Goal: Check status: Check status

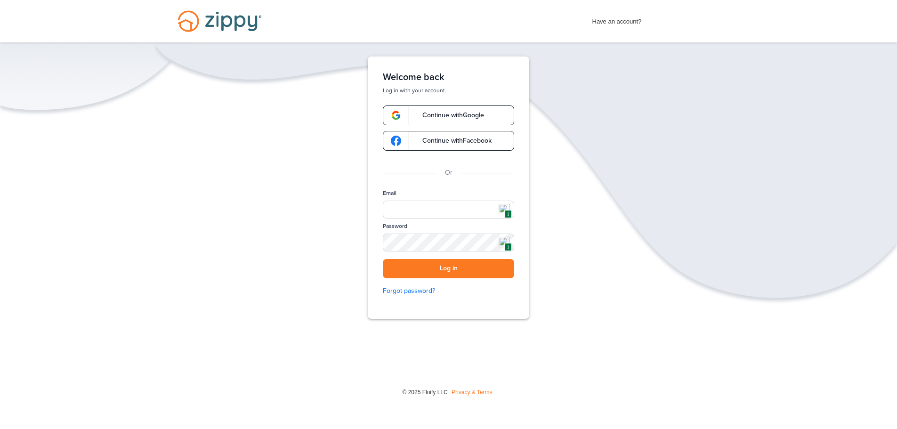
click at [500, 212] on img at bounding box center [503, 209] width 11 height 11
type input "**********"
click at [447, 270] on button "Log in" at bounding box center [448, 268] width 131 height 19
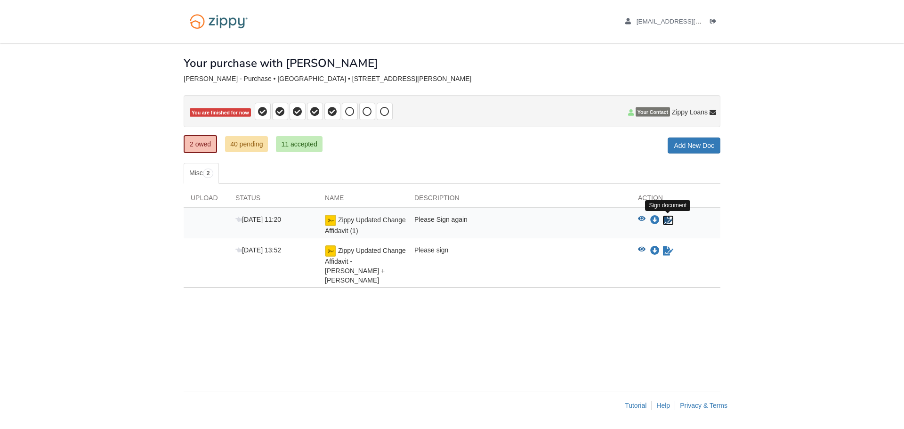
click at [669, 223] on icon "Sign Form" at bounding box center [668, 220] width 10 height 9
click at [196, 145] on link "2 owed" at bounding box center [200, 144] width 33 height 18
click at [657, 221] on icon "Download Zippy Updated Change Affidavit (1)" at bounding box center [654, 220] width 9 height 9
click at [714, 18] on icon "Log out" at bounding box center [713, 21] width 7 height 7
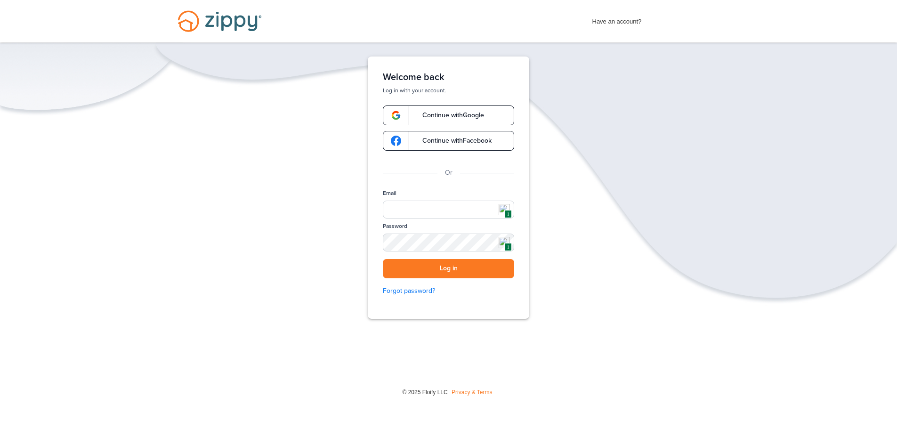
click at [503, 244] on img at bounding box center [503, 242] width 11 height 11
type input "**********"
click at [449, 264] on button "Log in" at bounding box center [448, 268] width 131 height 19
click at [450, 268] on button "Log in" at bounding box center [448, 268] width 131 height 19
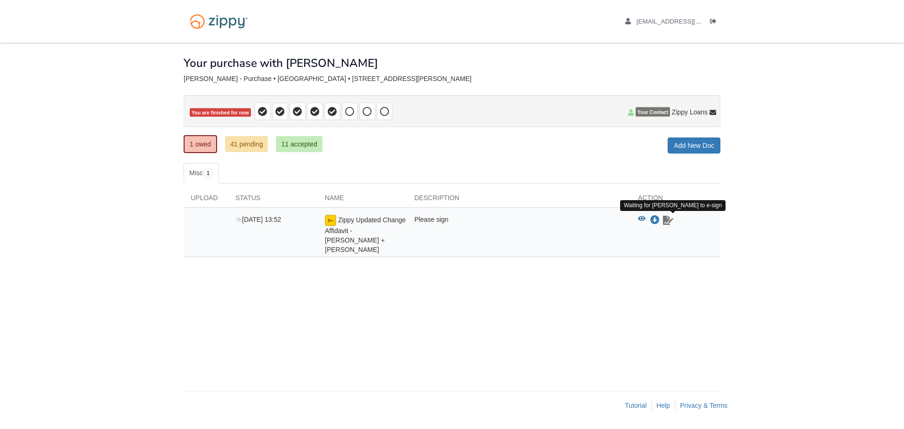
click at [667, 223] on icon "Waiting for your co-borrower to e-sign" at bounding box center [668, 220] width 10 height 9
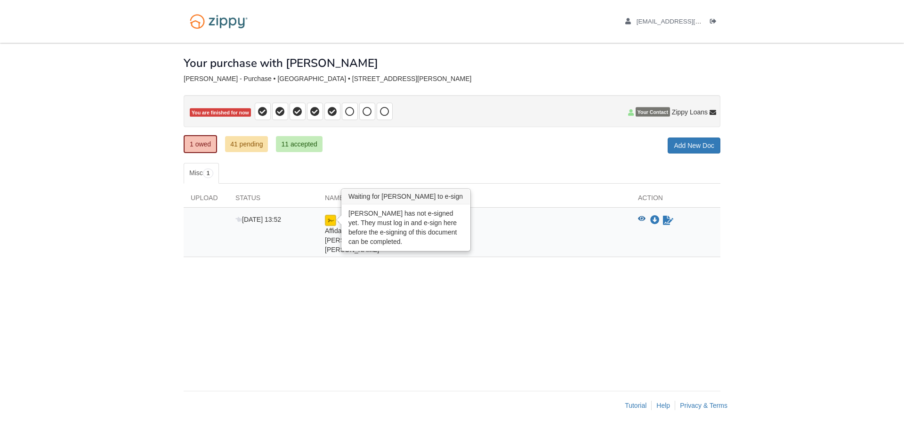
click at [329, 221] on img at bounding box center [330, 220] width 11 height 11
click at [331, 220] on img at bounding box center [330, 220] width 11 height 11
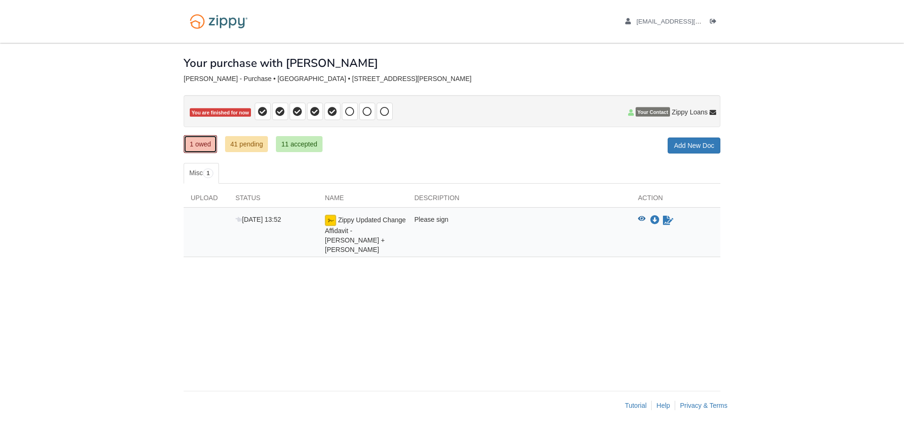
click at [196, 146] on link "1 owed" at bounding box center [200, 144] width 33 height 18
click at [204, 143] on link "1 owed" at bounding box center [200, 144] width 33 height 18
click at [656, 222] on icon "Download Zippy Updated Change Affidavit - Nathaniel Monteiro + Vicki Monteiro" at bounding box center [654, 220] width 9 height 9
click at [201, 145] on link "1 owed" at bounding box center [200, 144] width 33 height 18
click at [209, 175] on span "1" at bounding box center [208, 173] width 11 height 9
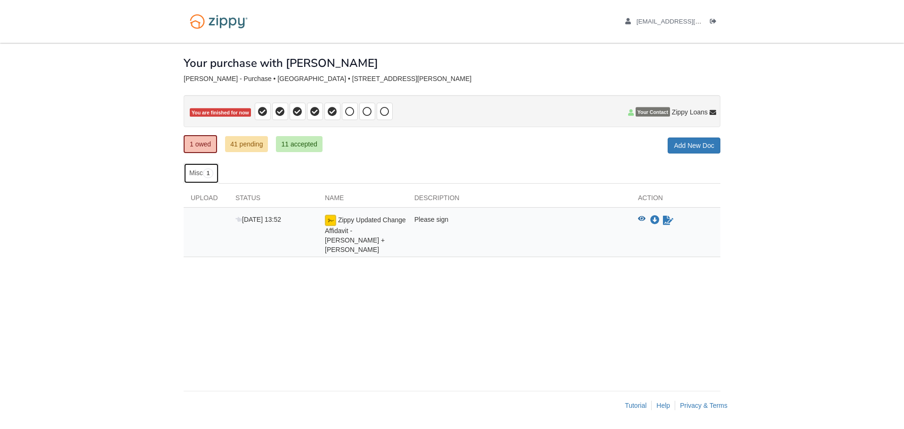
click at [207, 175] on span "1" at bounding box center [208, 173] width 11 height 9
click at [204, 225] on div at bounding box center [206, 235] width 45 height 40
click at [358, 229] on span "Zippy Updated Change Affidavit - [PERSON_NAME] + [PERSON_NAME]" at bounding box center [365, 234] width 81 height 37
click at [714, 18] on icon "Log out" at bounding box center [713, 21] width 7 height 7
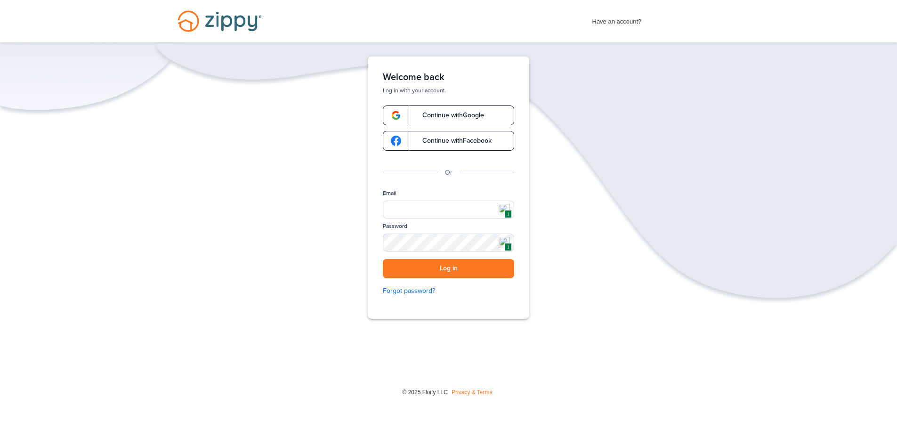
click at [506, 208] on img at bounding box center [503, 209] width 11 height 11
type input "**********"
click at [448, 269] on button "Log in" at bounding box center [448, 268] width 131 height 19
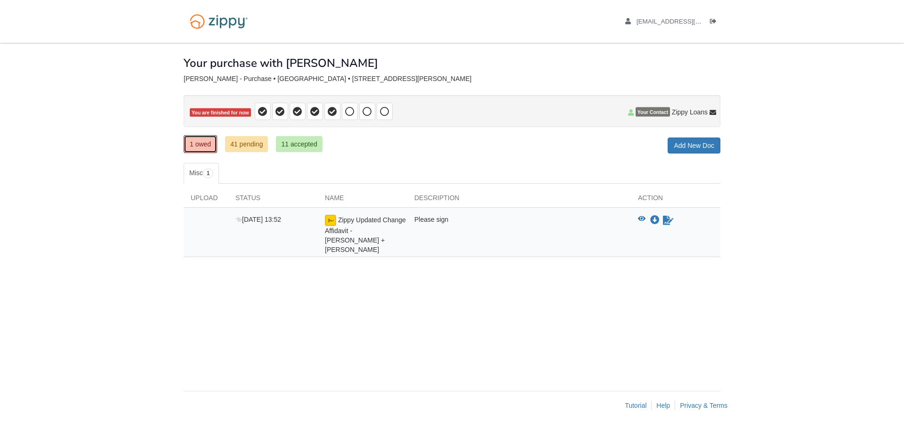
click at [204, 142] on link "1 owed" at bounding box center [200, 144] width 33 height 18
click at [710, 19] on icon "Log out" at bounding box center [713, 21] width 7 height 7
